Goal: Information Seeking & Learning: Find specific fact

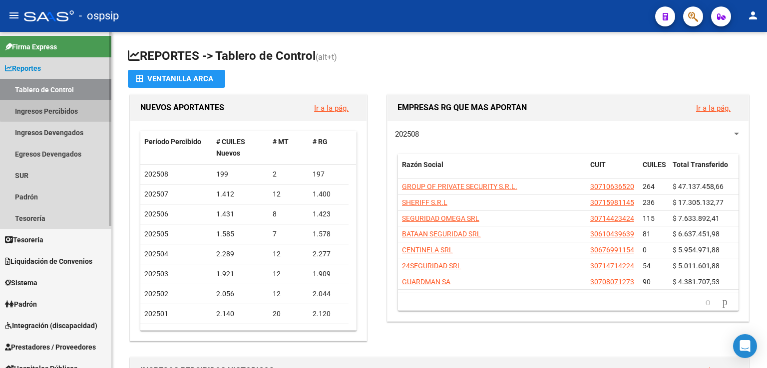
click at [64, 105] on link "Ingresos Percibidos" at bounding box center [55, 110] width 111 height 21
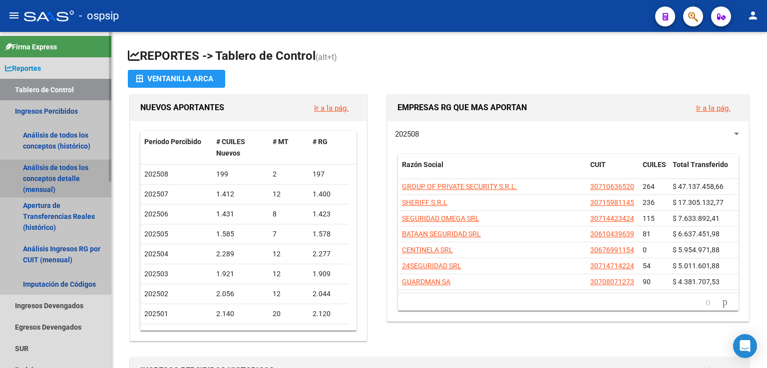
click at [59, 182] on link "Análisis de todos los conceptos detalle (mensual)" at bounding box center [55, 179] width 111 height 38
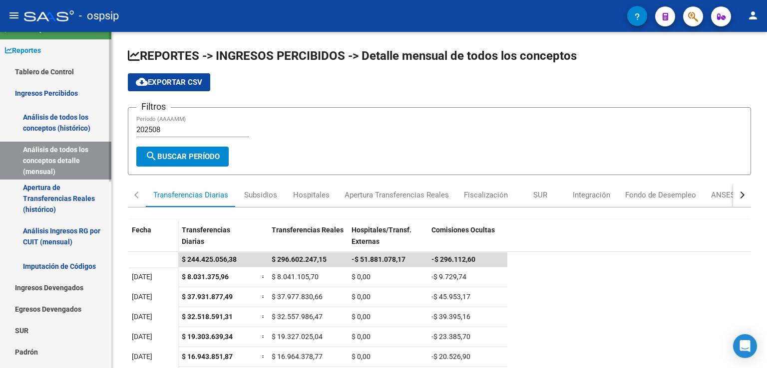
scroll to position [20, 0]
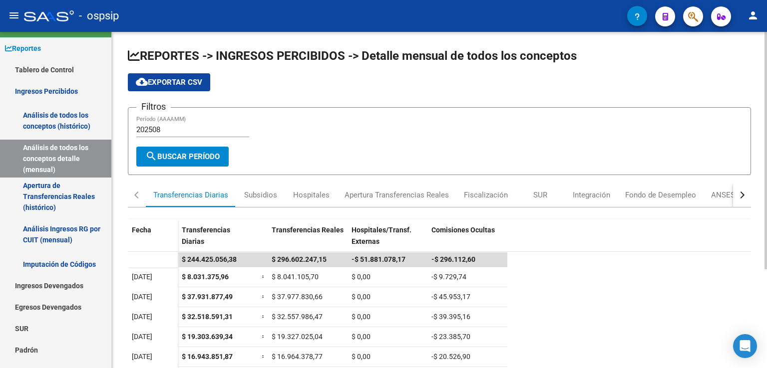
click at [675, 229] on datatable-header "Fecha Transferencias Diarias Transferencias Reales Hospitales/Transf. Externas …" at bounding box center [439, 236] width 623 height 32
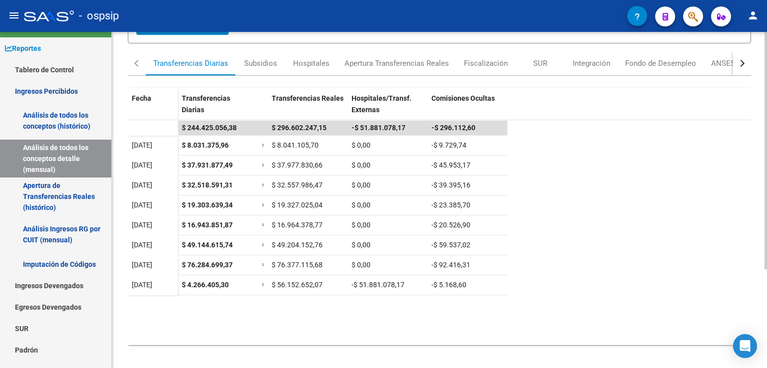
scroll to position [140, 0]
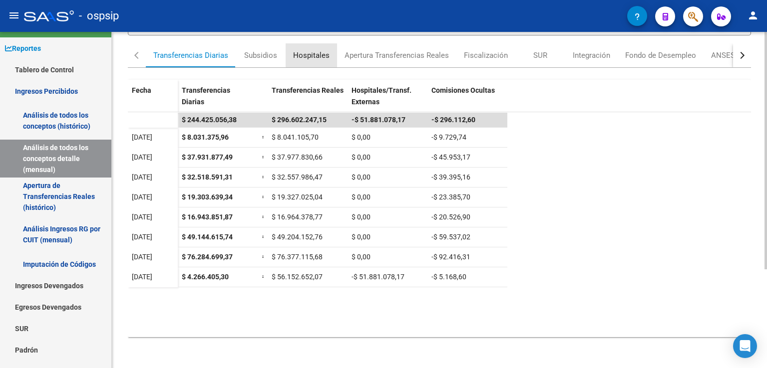
click at [312, 48] on div "Hospitales" at bounding box center [311, 55] width 51 height 24
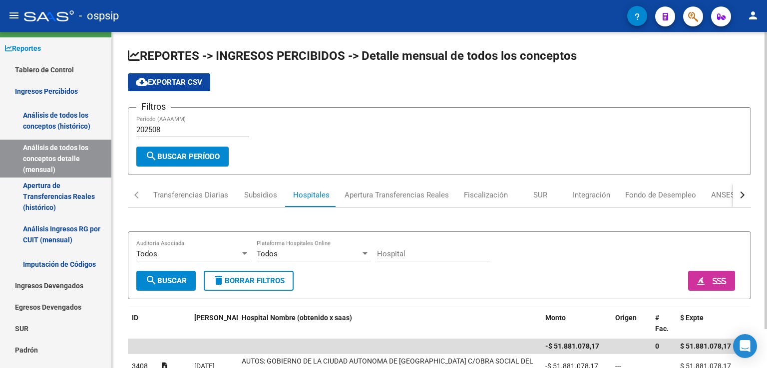
scroll to position [44, 0]
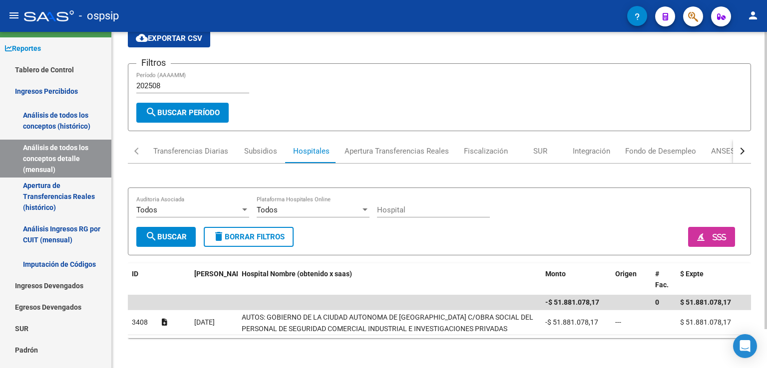
click at [750, 185] on div "REPORTES -> INGRESOS PERCIBIDOS -> Detalle mensual de todos los conceptos cloud…" at bounding box center [440, 179] width 657 height 382
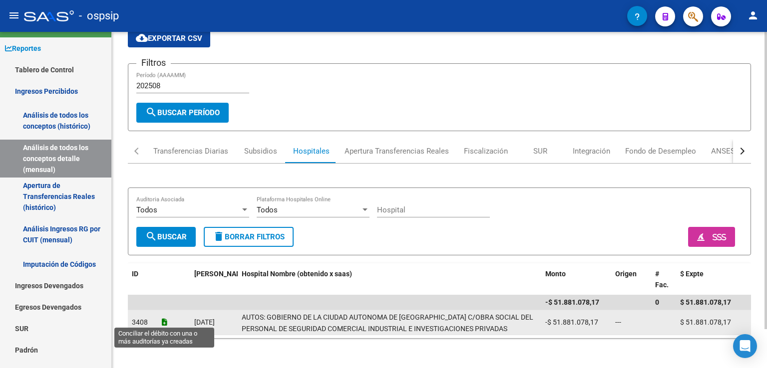
click at [166, 320] on icon at bounding box center [164, 322] width 5 height 7
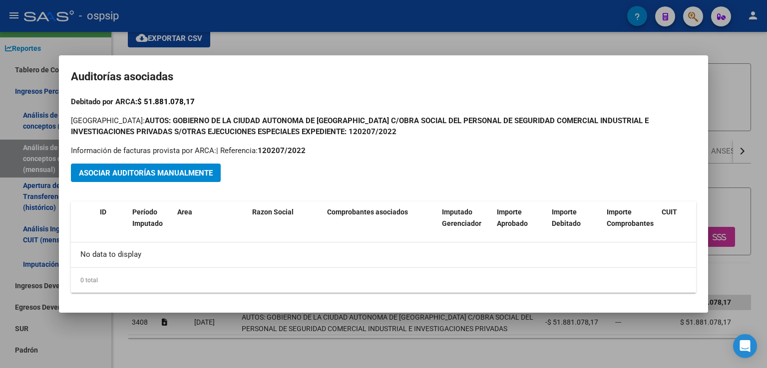
click at [747, 104] on div at bounding box center [383, 184] width 767 height 368
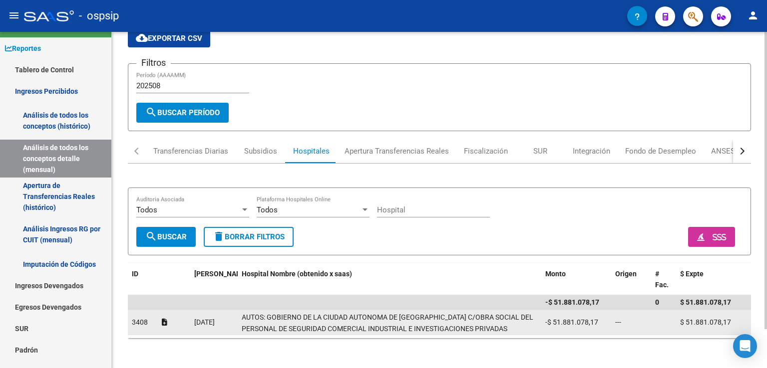
drag, startPoint x: 131, startPoint y: 318, endPoint x: 557, endPoint y: 325, distance: 426.3
click at [557, 325] on div "3408 [DATE] AUTOS: GOBIERNO DE LA CIUDAD AUTONOMA DE [GEOGRAPHIC_DATA] C/OBRA S…" at bounding box center [439, 322] width 623 height 25
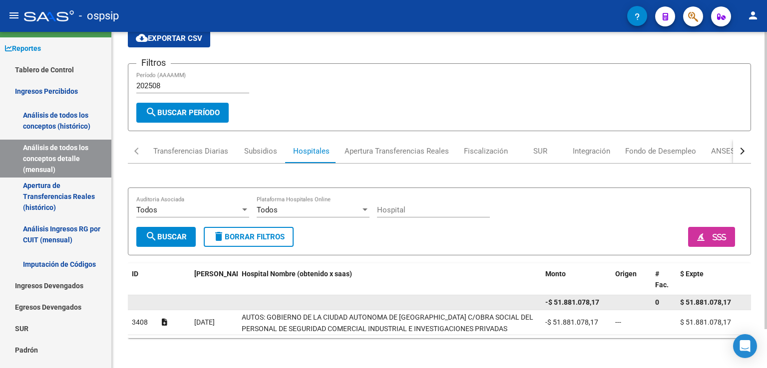
click at [140, 305] on datatable-body-cell at bounding box center [143, 302] width 30 height 14
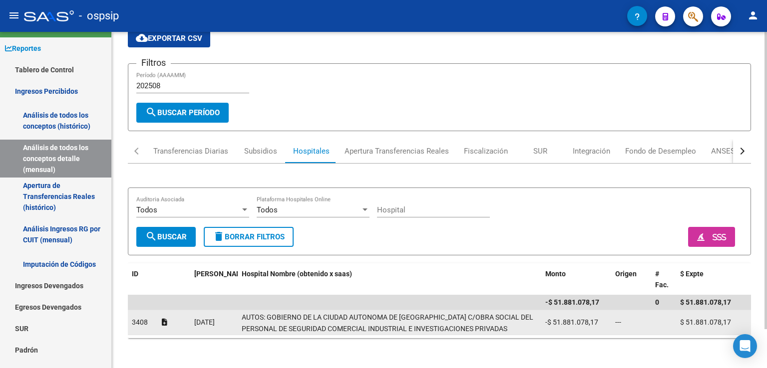
drag, startPoint x: 129, startPoint y: 317, endPoint x: 740, endPoint y: 320, distance: 611.0
click at [740, 320] on div "3408 [DATE] AUTOS: GOBIERNO DE LA CIUDAD AUTONOMA DE [GEOGRAPHIC_DATA] C/OBRA S…" at bounding box center [439, 322] width 623 height 25
copy div "3408 [DATE] AUTOS: GOBIERNO DE LA CIUDAD AUTONOMA DE [GEOGRAPHIC_DATA] C/OBRA S…"
